Goal: Find specific page/section: Find specific page/section

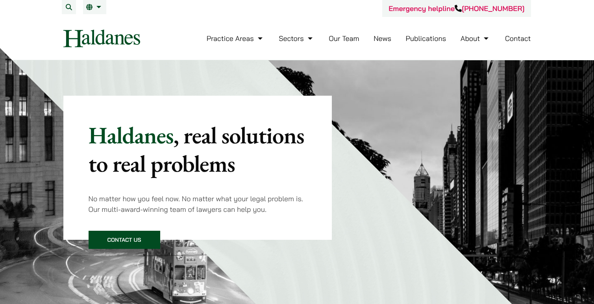
scroll to position [10, 0]
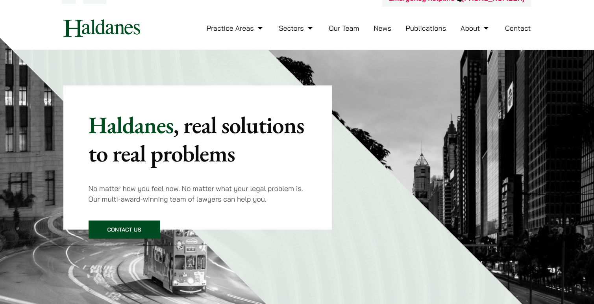
click at [340, 26] on link "Our Team" at bounding box center [343, 28] width 30 height 9
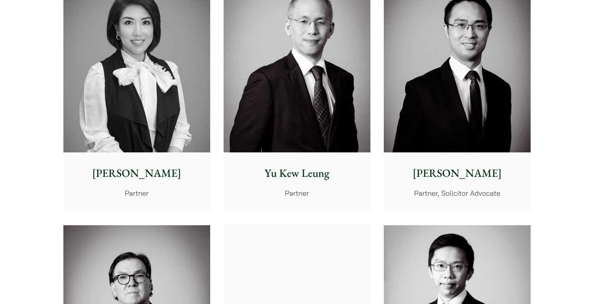
scroll to position [759, 0]
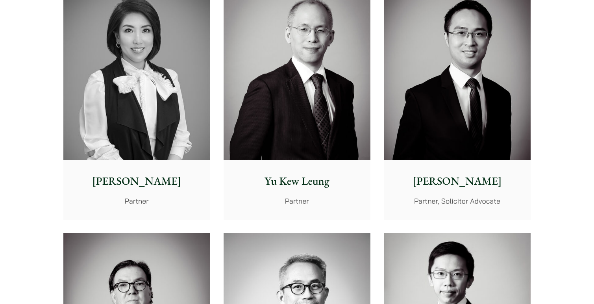
click at [347, 127] on img at bounding box center [296, 68] width 147 height 184
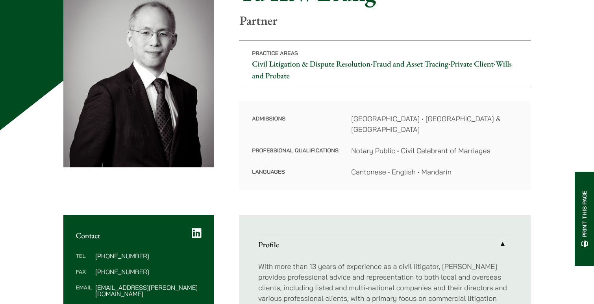
scroll to position [108, 0]
